Goal: Task Accomplishment & Management: Manage account settings

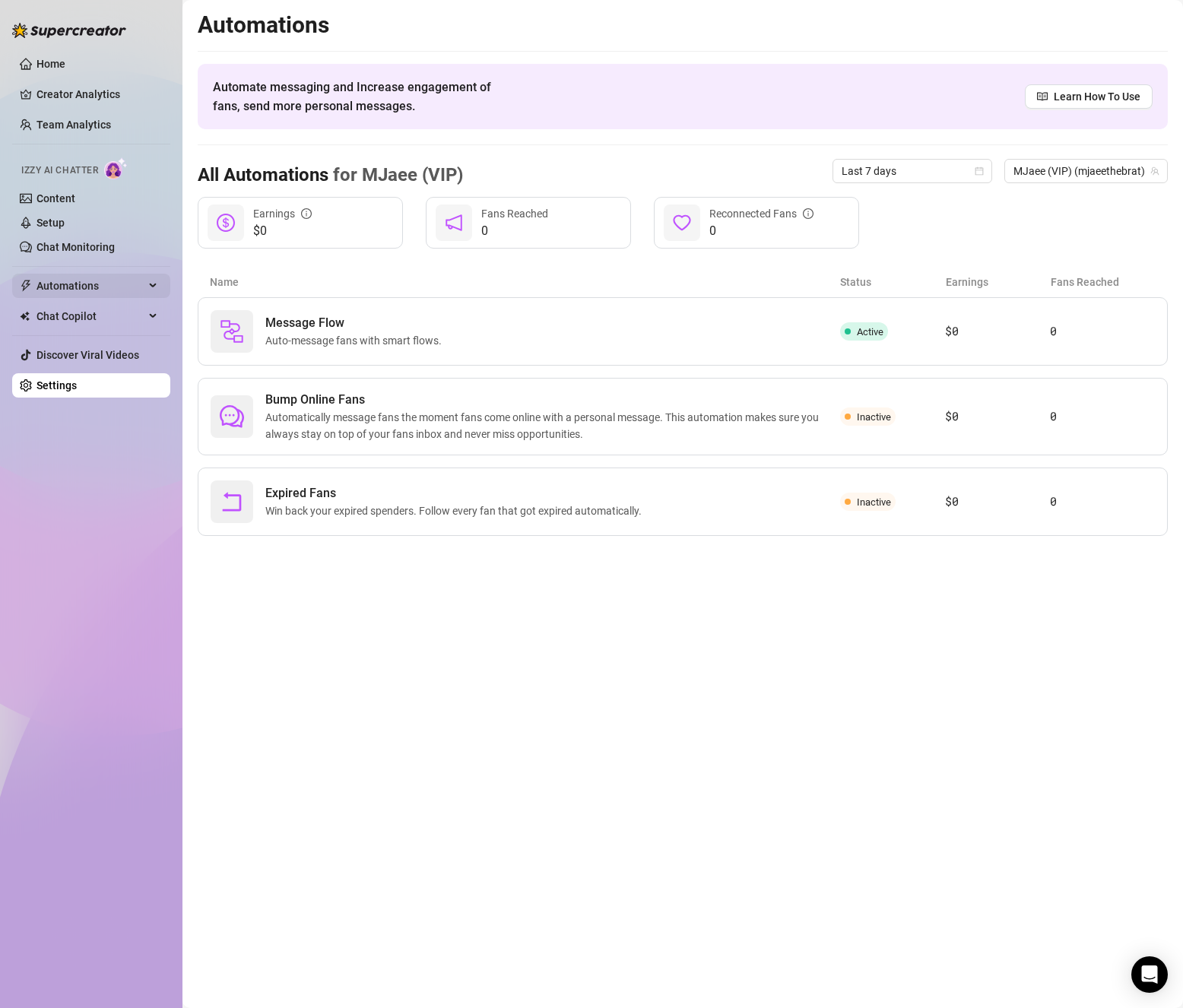
click at [88, 276] on span "Automations" at bounding box center [90, 286] width 108 height 24
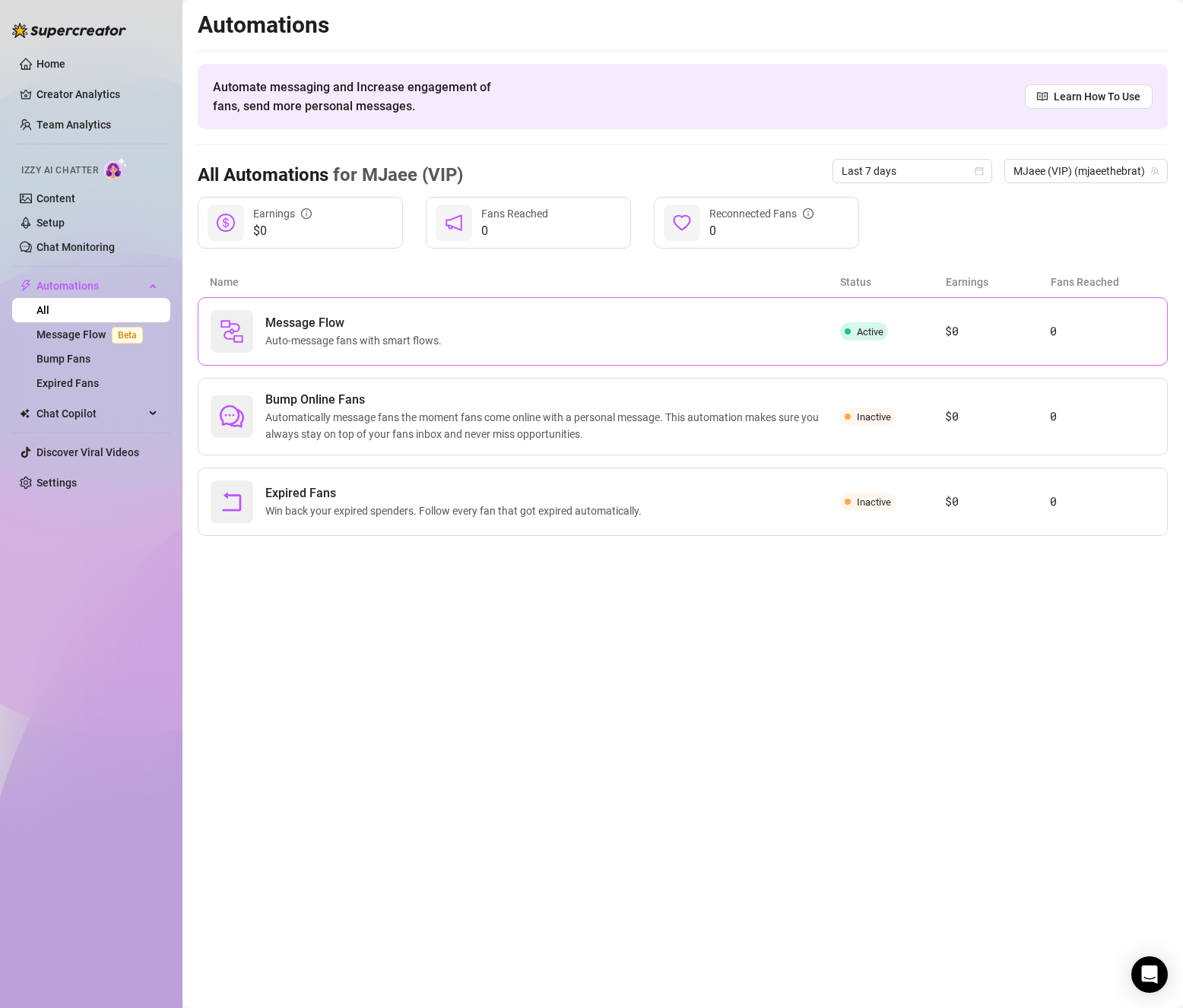
click at [381, 311] on div "Message Flow Auto-message fans with smart flows." at bounding box center [525, 332] width 629 height 43
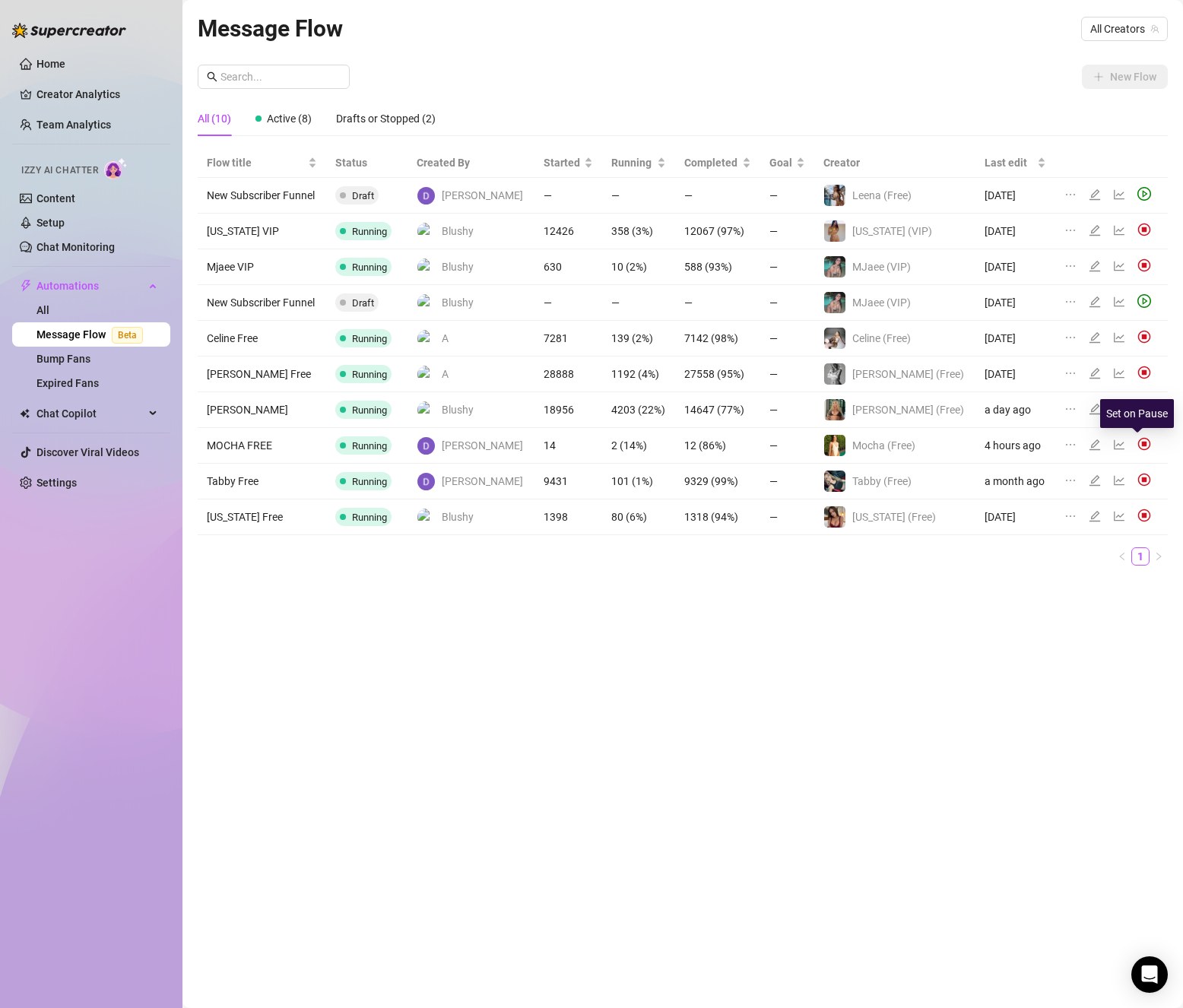
click at [1137, 445] on img at bounding box center [1144, 444] width 14 height 14
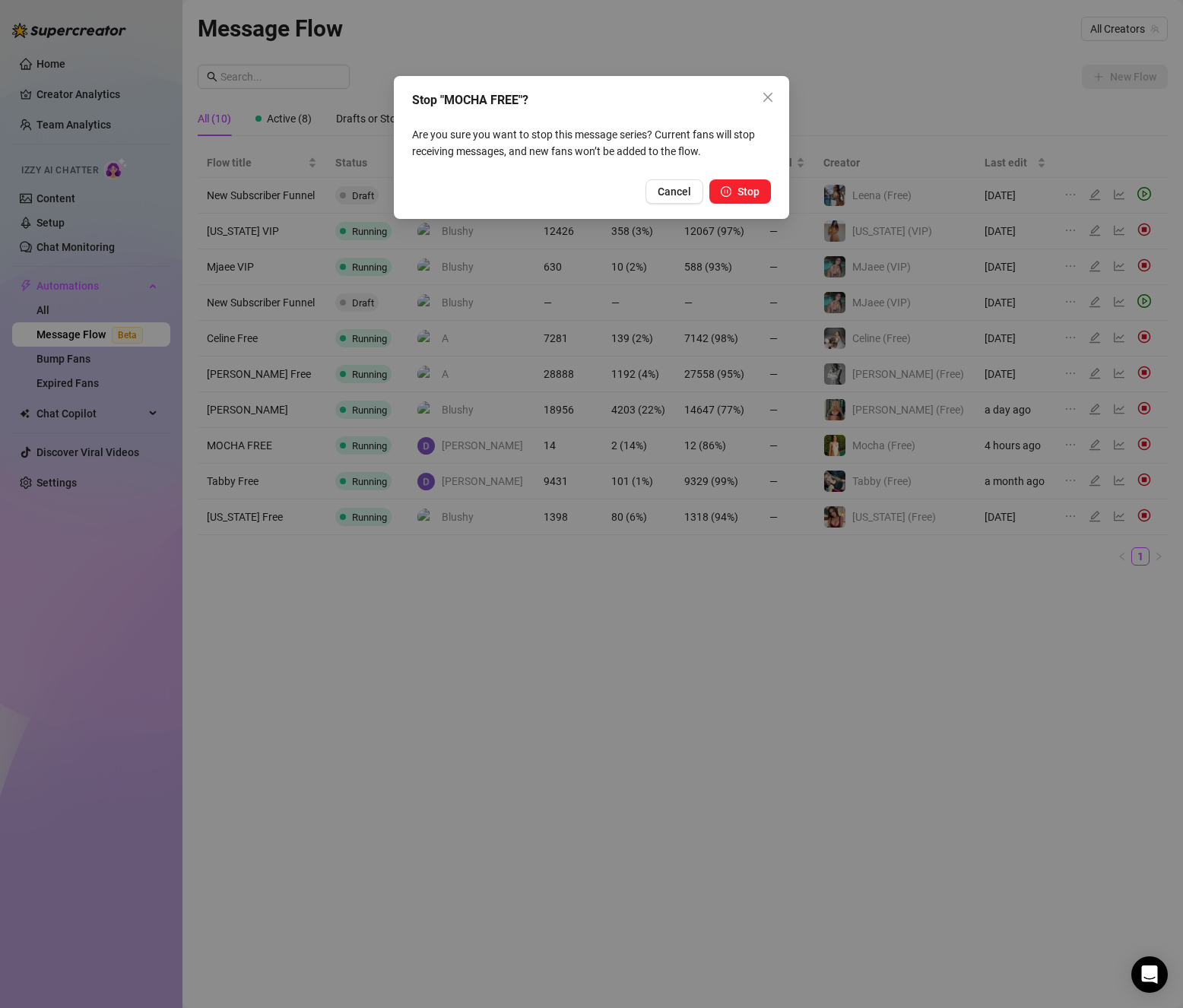
click at [657, 175] on div "Stop "MOCHA FREE"? Are you sure you want to stop this message series? Current f…" at bounding box center [591, 147] width 395 height 143
click at [659, 187] on span "Cancel" at bounding box center [674, 191] width 34 height 12
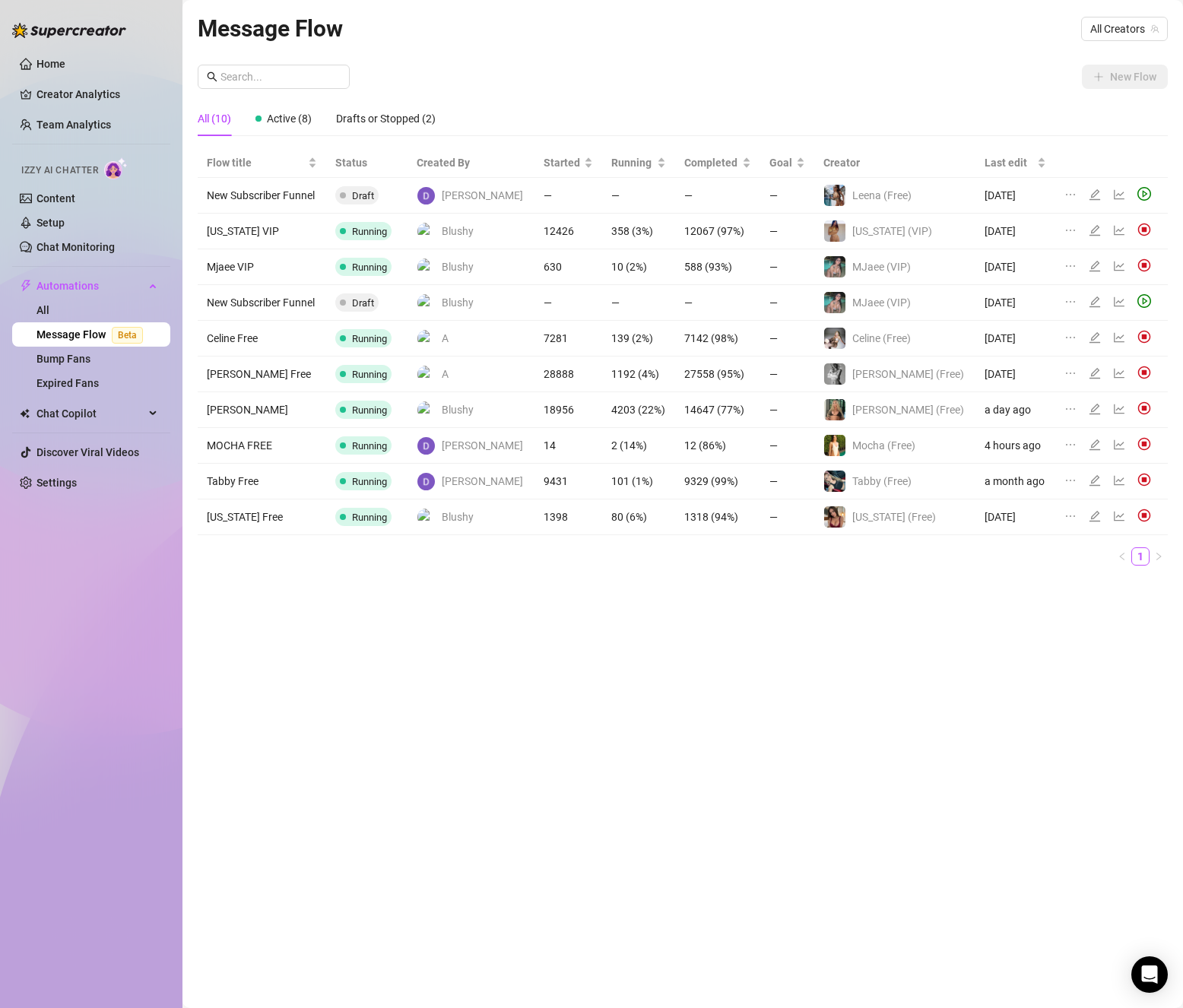
click at [1138, 262] on img at bounding box center [1144, 265] width 14 height 14
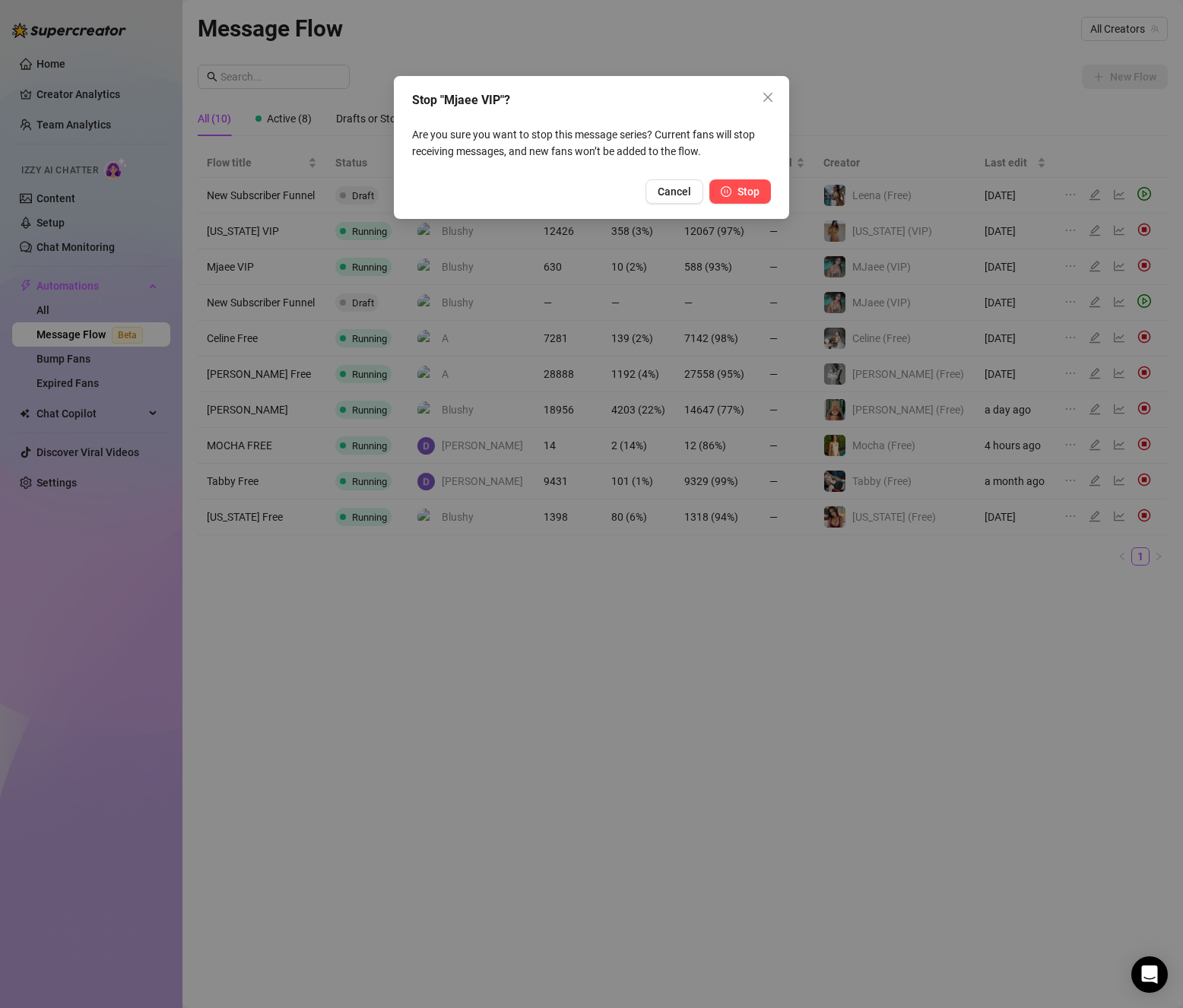
click at [755, 189] on span "Stop" at bounding box center [749, 191] width 22 height 12
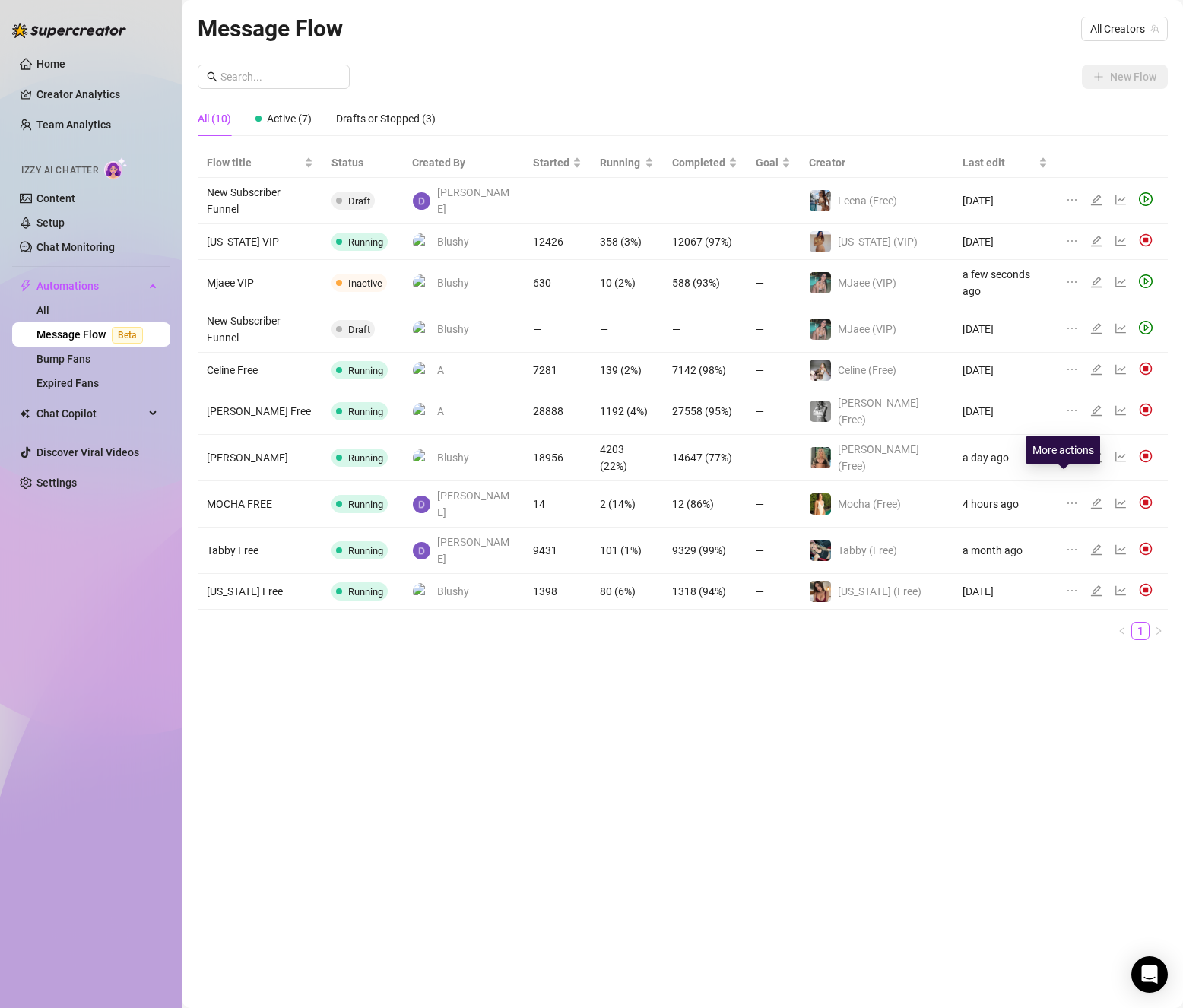
click at [929, 697] on div "Message Flow All Creators New Flow All (10) Active (7) Drafts or Stopped (3) Fl…" at bounding box center [682, 486] width 970 height 952
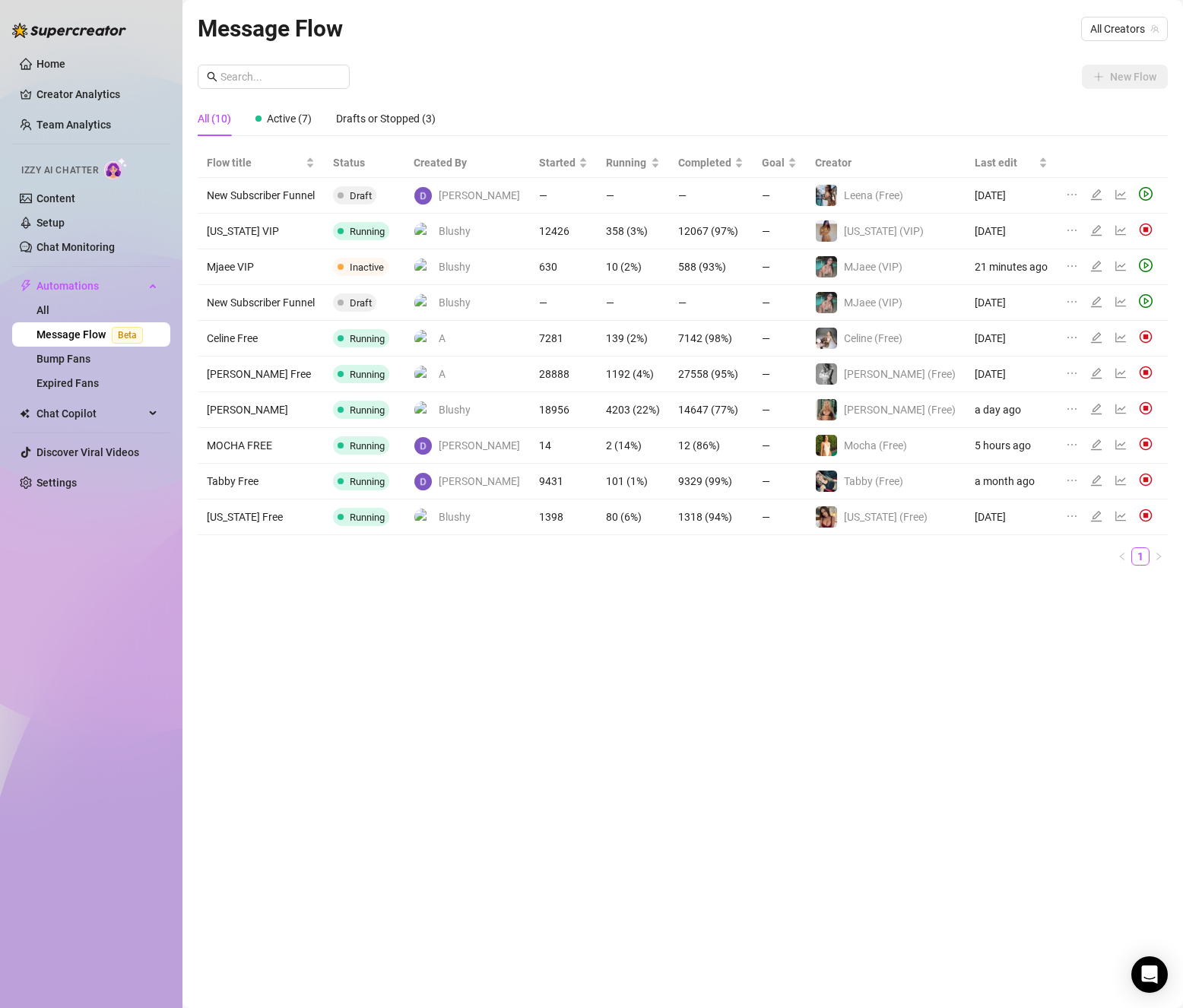
click at [60, 677] on div "Home Creator Analytics Team Analytics Izzy AI Chatter Content Setup Chat Monito…" at bounding box center [91, 497] width 158 height 995
